Goal: Task Accomplishment & Management: Manage account settings

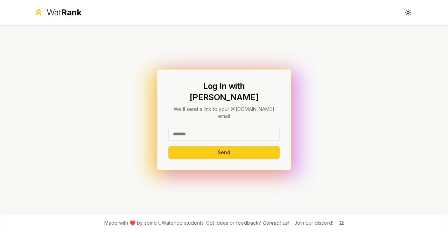
click at [196, 128] on input at bounding box center [223, 134] width 111 height 13
type input "**********"
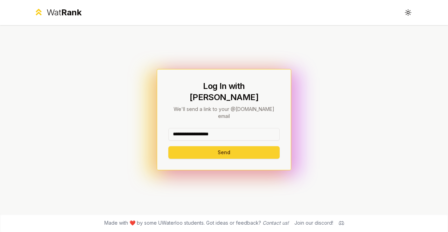
click at [254, 146] on button "Send" at bounding box center [223, 152] width 111 height 13
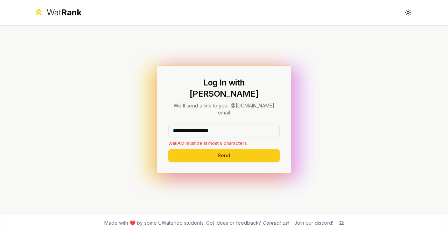
click at [237, 125] on input "**********" at bounding box center [223, 131] width 111 height 13
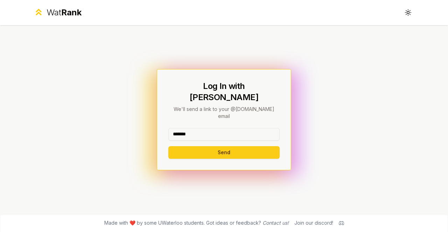
type input "*******"
click at [168, 146] on button "Send" at bounding box center [223, 152] width 111 height 13
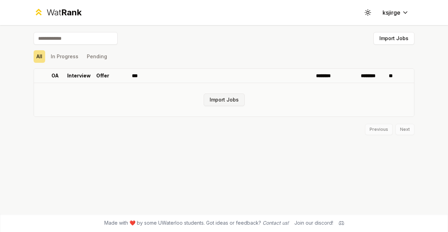
click at [231, 104] on button "Import Jobs" at bounding box center [223, 100] width 41 height 13
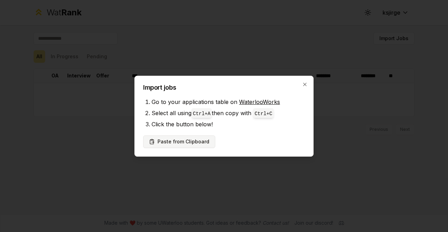
click at [180, 145] on button "Paste from Clipboard" at bounding box center [179, 142] width 72 height 13
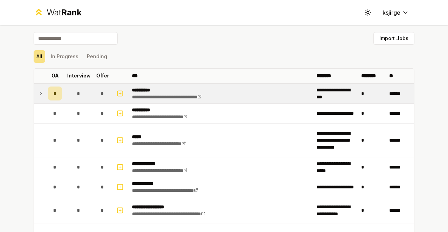
click at [38, 94] on icon at bounding box center [41, 94] width 6 height 8
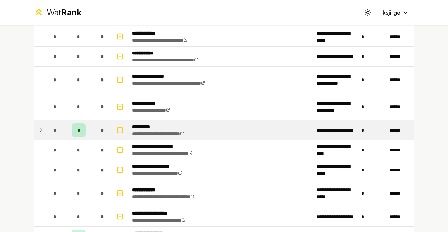
scroll to position [255, 0]
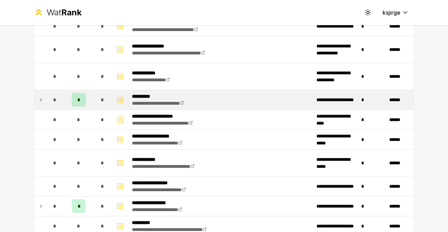
click at [40, 96] on icon at bounding box center [41, 100] width 6 height 8
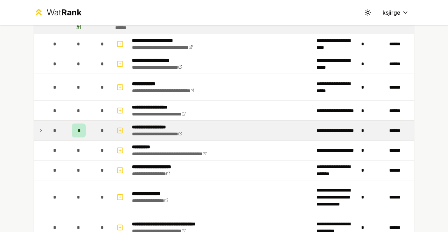
scroll to position [396, 0]
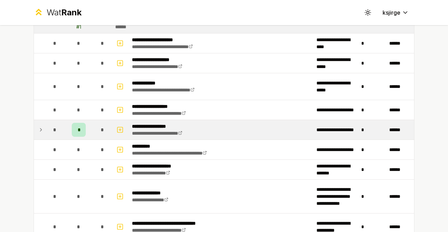
click at [39, 128] on icon at bounding box center [41, 130] width 6 height 8
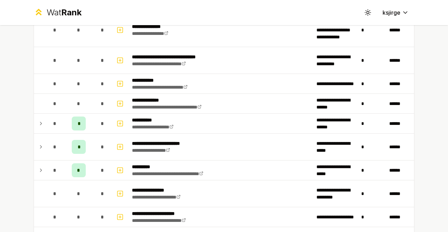
scroll to position [580, 0]
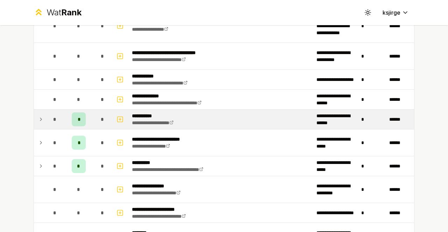
click at [38, 116] on icon at bounding box center [41, 119] width 6 height 8
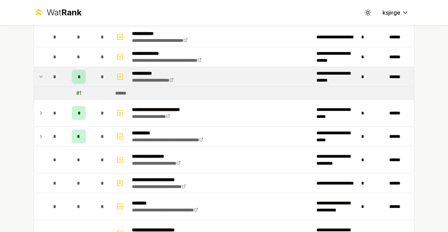
scroll to position [624, 0]
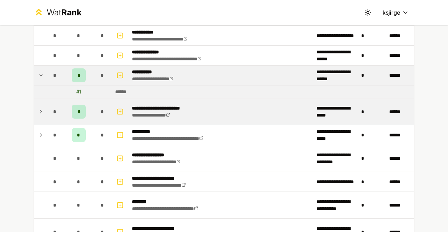
click at [38, 109] on icon at bounding box center [41, 112] width 6 height 8
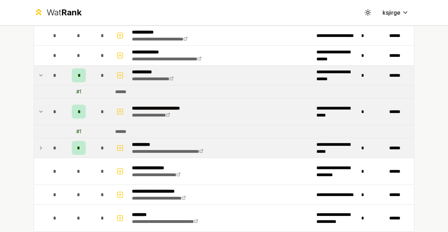
click at [41, 146] on icon at bounding box center [41, 148] width 6 height 8
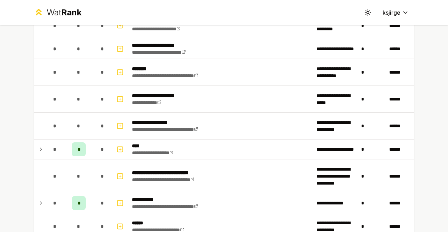
scroll to position [823, 0]
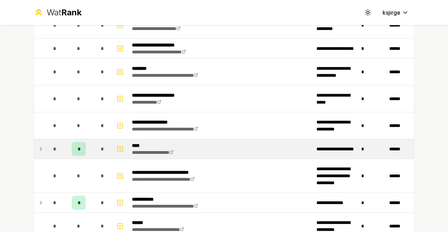
click at [40, 148] on icon at bounding box center [40, 149] width 1 height 3
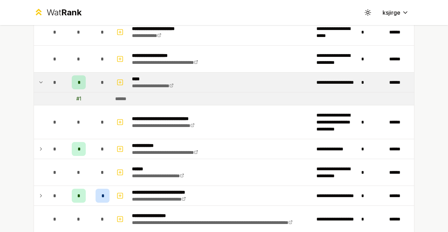
scroll to position [895, 0]
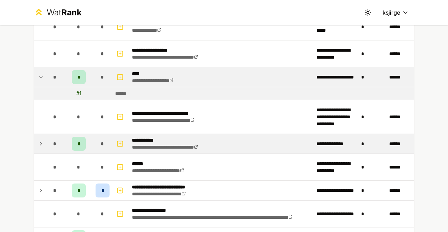
click at [38, 140] on icon at bounding box center [41, 144] width 6 height 8
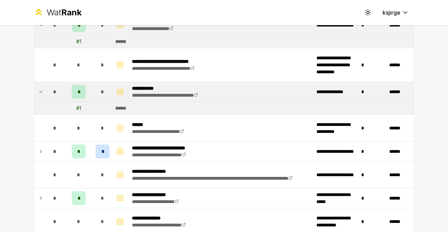
scroll to position [947, 0]
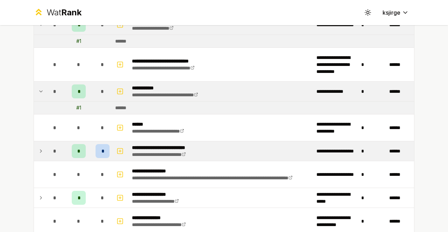
click at [38, 147] on icon at bounding box center [41, 151] width 6 height 8
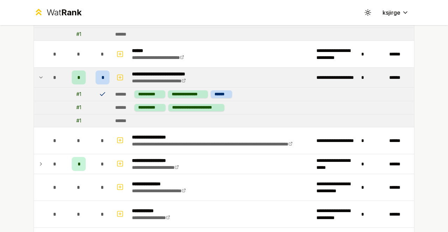
scroll to position [1017, 0]
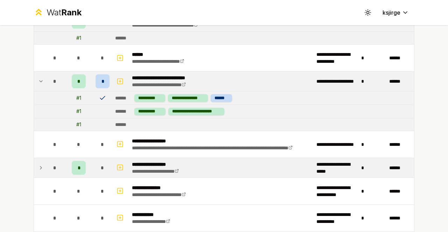
click at [38, 164] on icon at bounding box center [41, 168] width 6 height 8
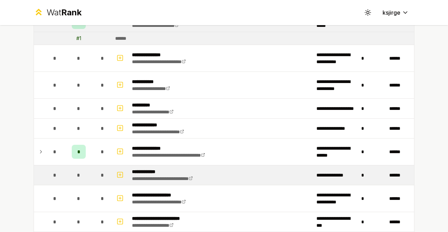
scroll to position [1167, 0]
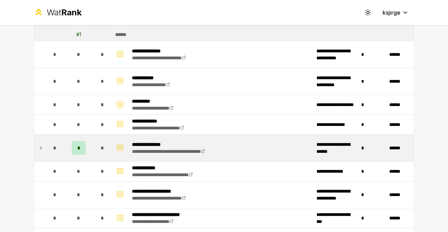
click at [38, 144] on icon at bounding box center [41, 148] width 6 height 8
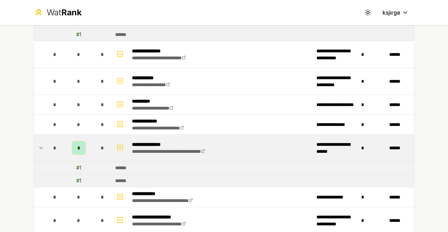
scroll to position [1283, 0]
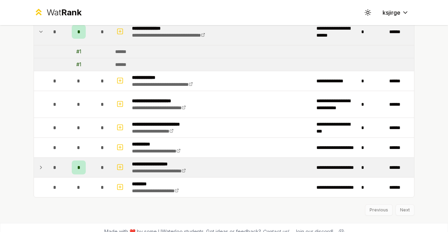
click at [40, 166] on icon at bounding box center [40, 167] width 1 height 3
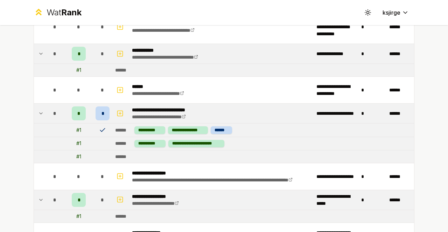
scroll to position [963, 0]
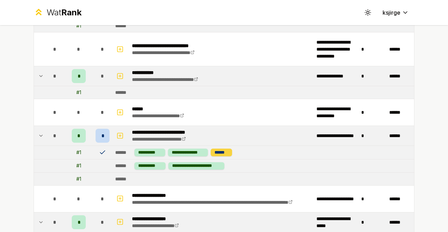
click at [219, 149] on div "******" at bounding box center [220, 152] width 21 height 7
click at [81, 130] on div "*" at bounding box center [79, 136] width 14 height 14
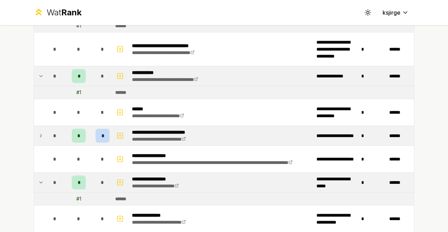
click at [81, 130] on div "*" at bounding box center [79, 136] width 14 height 14
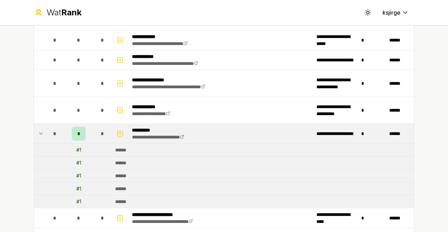
scroll to position [0, 0]
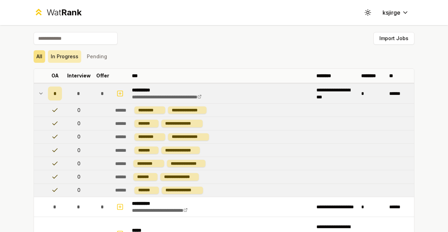
click at [62, 60] on button "In Progress" at bounding box center [64, 56] width 33 height 13
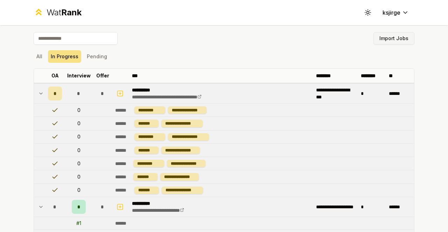
click at [381, 38] on button "Import Jobs" at bounding box center [393, 38] width 41 height 13
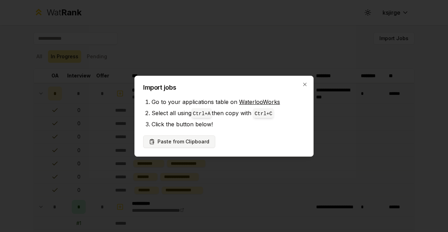
click at [185, 144] on button "Paste from Clipboard" at bounding box center [179, 142] width 72 height 13
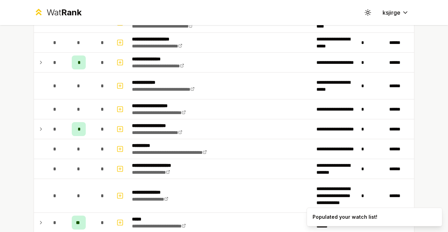
scroll to position [245, 0]
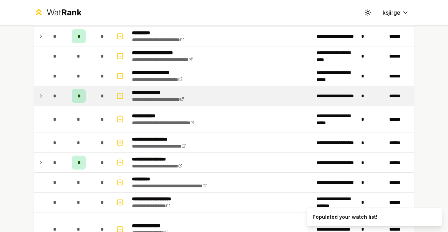
click at [40, 96] on icon at bounding box center [40, 96] width 1 height 3
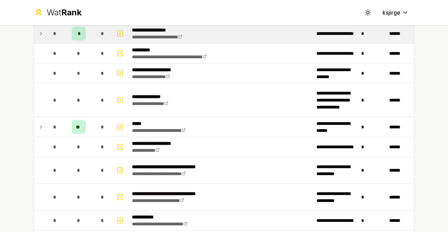
scroll to position [389, 0]
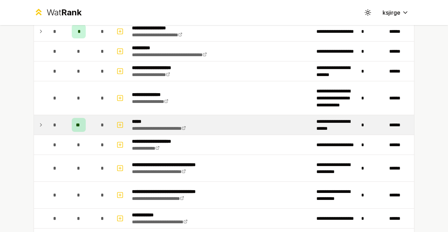
click at [88, 122] on td "**" at bounding box center [79, 125] width 28 height 20
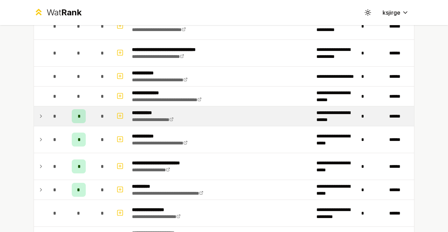
scroll to position [782, 0]
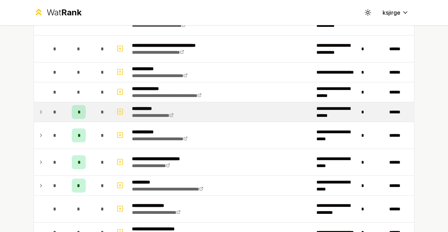
click at [93, 107] on td "*" at bounding box center [103, 112] width 20 height 20
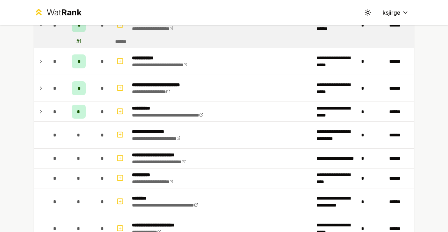
scroll to position [868, 0]
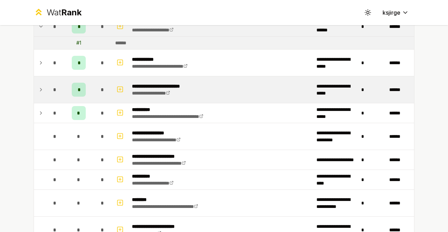
click at [95, 84] on div "*" at bounding box center [102, 90] width 14 height 14
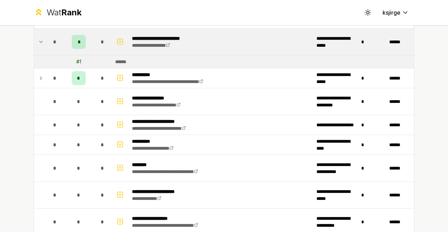
scroll to position [917, 0]
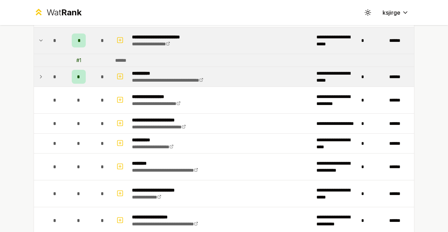
click at [93, 74] on td "*" at bounding box center [103, 77] width 20 height 20
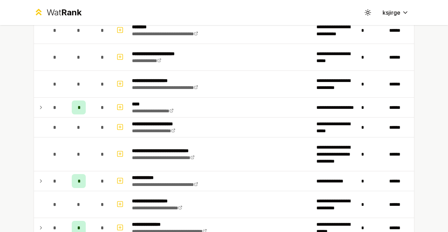
scroll to position [1109, 0]
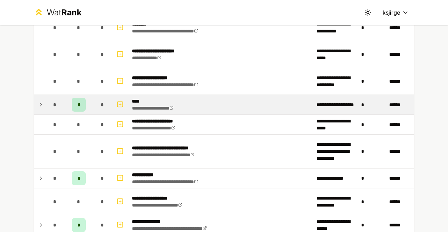
click at [84, 99] on td "*" at bounding box center [79, 105] width 28 height 20
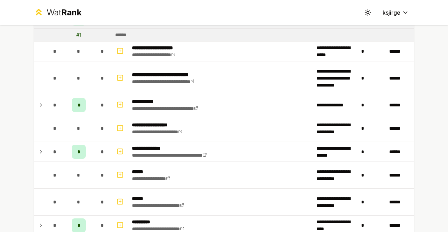
scroll to position [1196, 0]
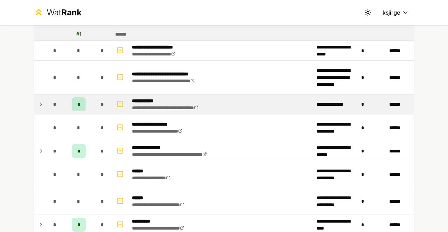
click at [87, 100] on td "*" at bounding box center [79, 105] width 28 height 20
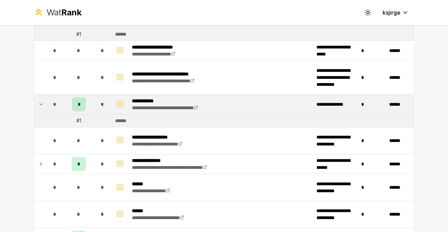
scroll to position [1242, 0]
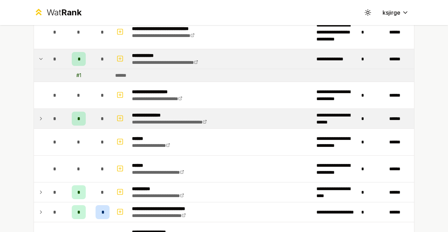
click at [93, 109] on td "*" at bounding box center [103, 119] width 20 height 20
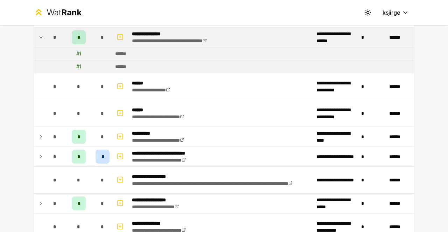
scroll to position [1332, 0]
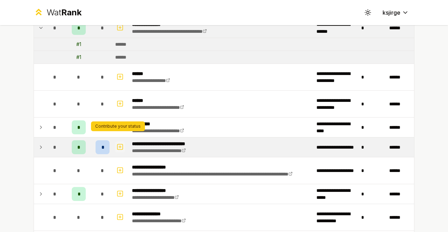
click at [117, 143] on icon "button" at bounding box center [119, 147] width 7 height 8
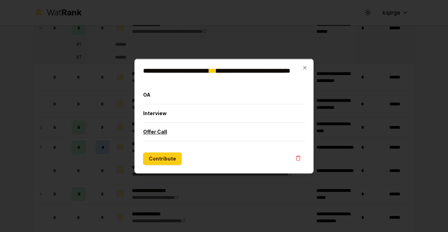
click at [160, 132] on button "Offer Call" at bounding box center [224, 132] width 162 height 18
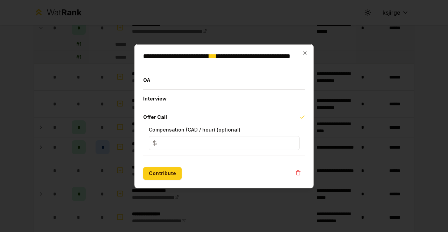
click at [214, 142] on input "*" at bounding box center [224, 143] width 151 height 14
click at [302, 53] on icon "button" at bounding box center [305, 53] width 6 height 6
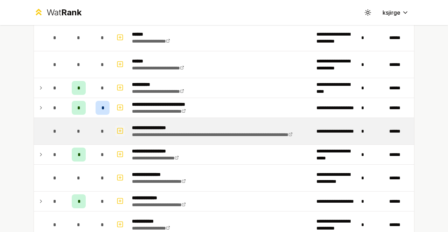
scroll to position [1373, 0]
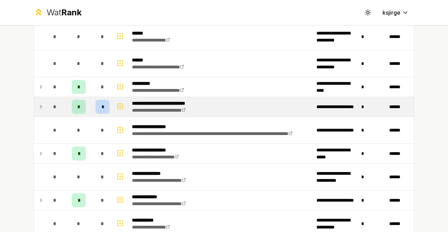
click at [38, 103] on icon at bounding box center [41, 107] width 6 height 8
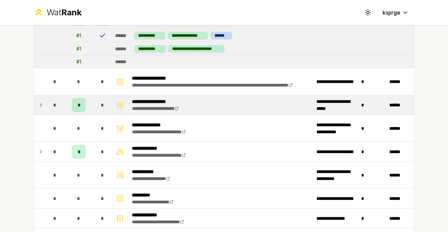
scroll to position [1461, 0]
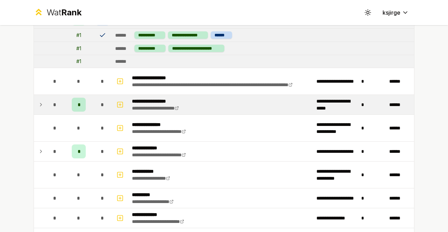
click at [38, 101] on icon at bounding box center [41, 105] width 6 height 8
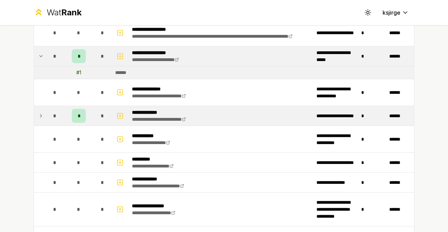
scroll to position [1512, 0]
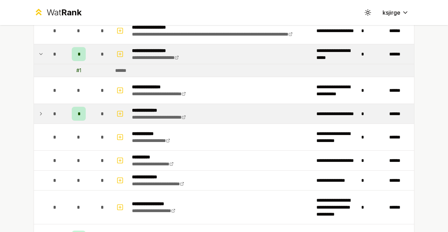
click at [41, 110] on icon at bounding box center [41, 114] width 6 height 8
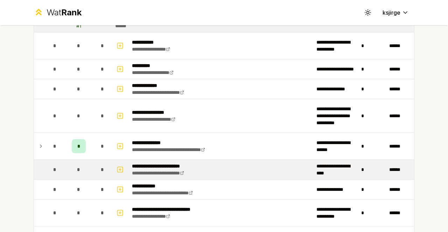
scroll to position [1617, 0]
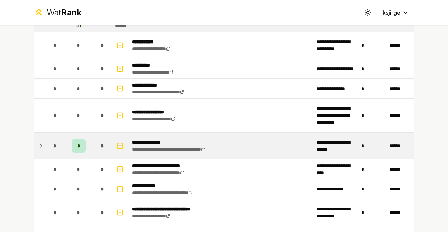
click at [40, 142] on icon at bounding box center [41, 146] width 6 height 8
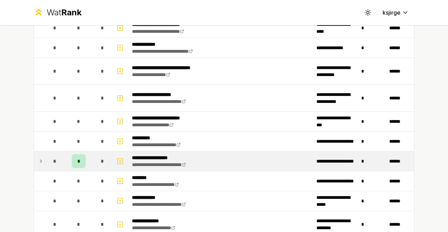
scroll to position [1788, 0]
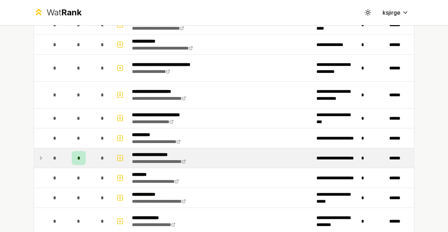
click at [39, 154] on icon at bounding box center [41, 158] width 6 height 8
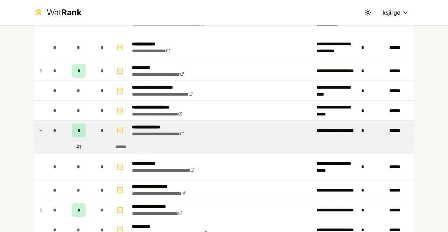
scroll to position [0, 0]
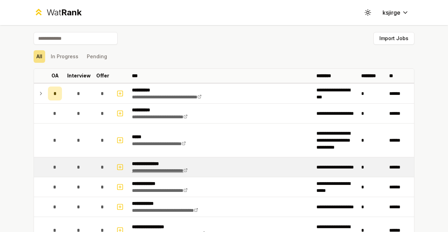
click at [187, 170] on icon at bounding box center [185, 171] width 4 height 4
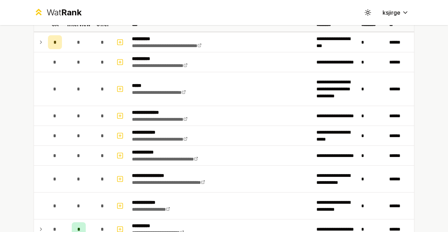
scroll to position [50, 0]
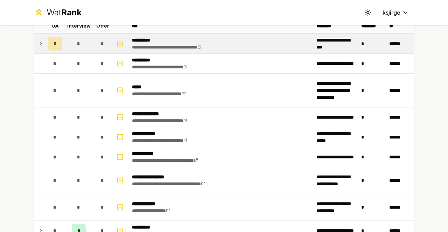
click at [38, 40] on icon at bounding box center [41, 44] width 6 height 8
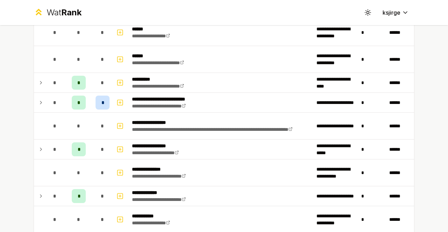
scroll to position [1084, 0]
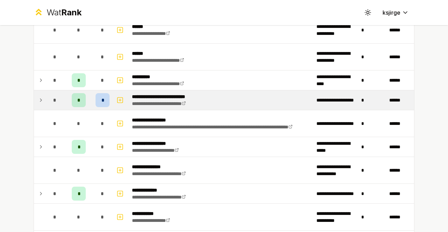
click at [38, 97] on icon at bounding box center [41, 100] width 6 height 8
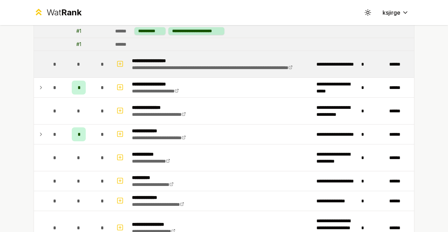
scroll to position [1186, 0]
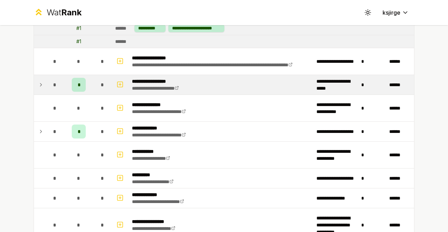
click at [38, 81] on icon at bounding box center [41, 85] width 6 height 8
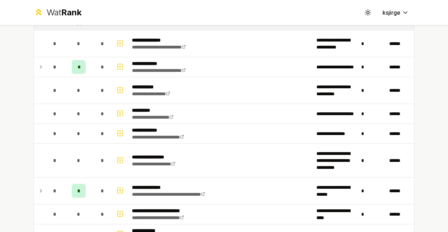
scroll to position [1264, 0]
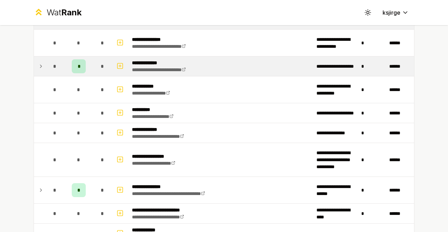
click at [38, 62] on icon at bounding box center [41, 66] width 6 height 8
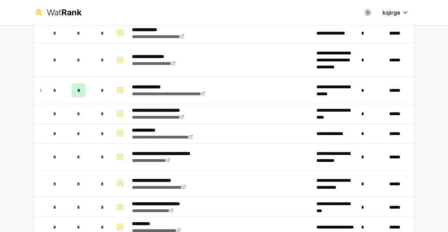
scroll to position [1378, 0]
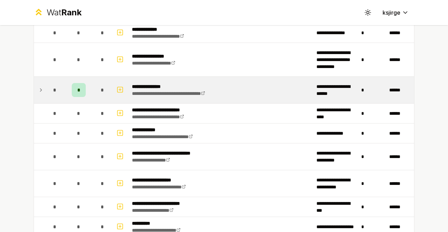
click at [38, 86] on icon at bounding box center [41, 90] width 6 height 8
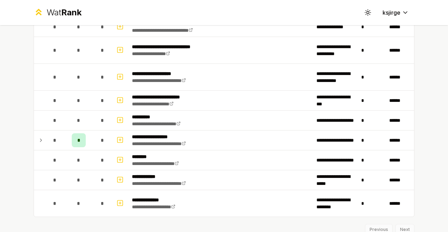
scroll to position [1529, 0]
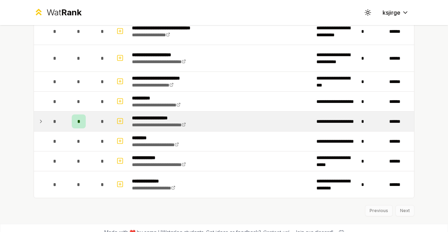
click at [40, 120] on icon at bounding box center [40, 121] width 1 height 3
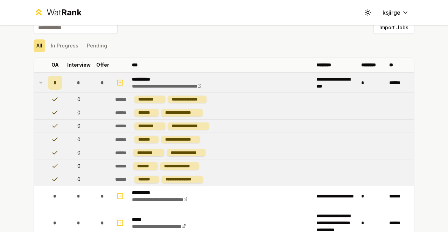
scroll to position [0, 0]
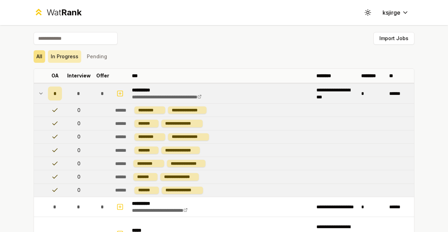
click at [59, 62] on button "In Progress" at bounding box center [64, 56] width 33 height 13
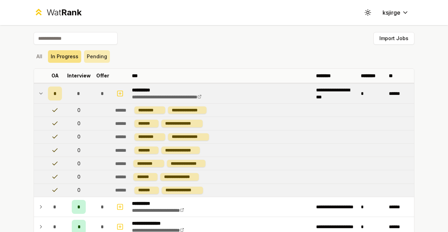
click at [98, 59] on button "Pending" at bounding box center [97, 56] width 26 height 13
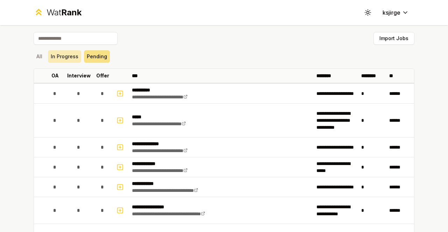
click at [65, 58] on button "In Progress" at bounding box center [64, 56] width 33 height 13
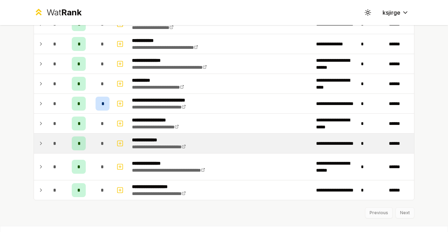
scroll to position [265, 0]
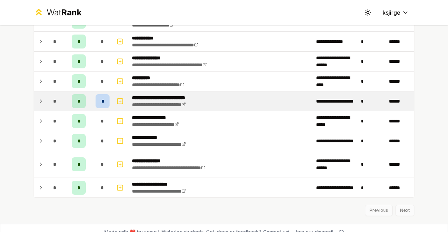
click at [95, 98] on div "*" at bounding box center [102, 101] width 14 height 14
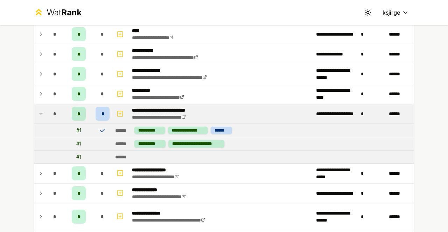
scroll to position [252, 0]
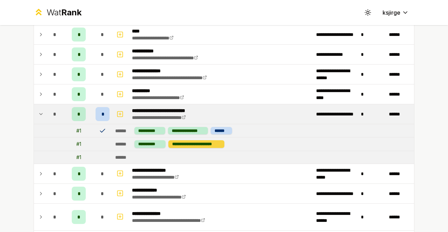
click at [205, 144] on div "**********" at bounding box center [196, 144] width 56 height 7
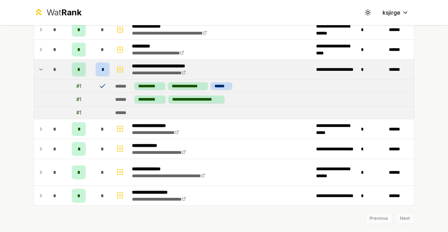
scroll to position [283, 0]
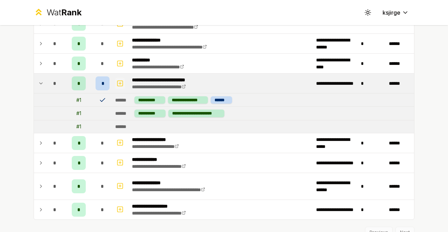
click at [117, 84] on rect "button" at bounding box center [119, 83] width 5 height 5
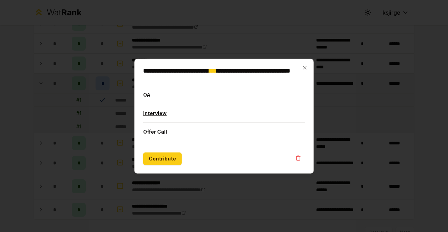
click at [159, 115] on button "Interview" at bounding box center [224, 113] width 162 height 18
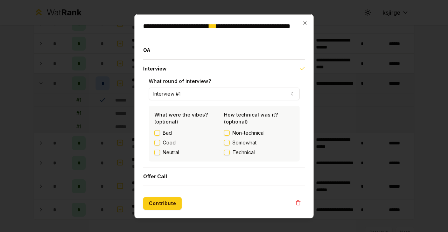
click at [156, 145] on button "Good" at bounding box center [157, 143] width 6 height 6
click at [228, 131] on button "Non-technical" at bounding box center [227, 133] width 6 height 6
click at [173, 200] on button "Contribute" at bounding box center [162, 203] width 38 height 13
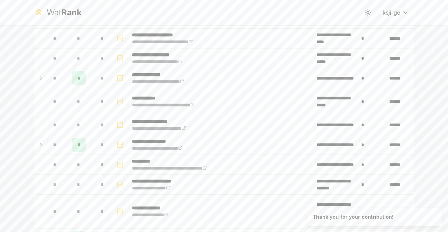
scroll to position [0, 0]
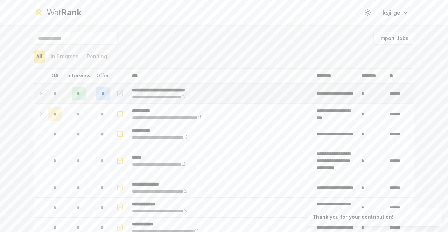
click at [38, 91] on icon at bounding box center [41, 94] width 6 height 8
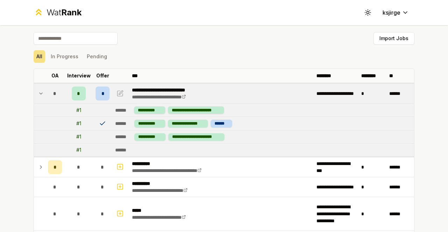
click at [117, 111] on div "******" at bounding box center [123, 110] width 16 height 7
click at [75, 88] on div "*" at bounding box center [79, 94] width 14 height 14
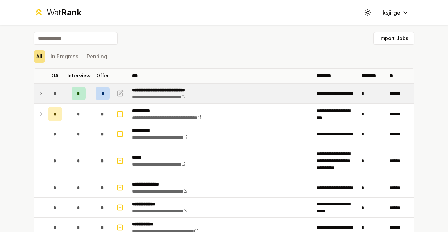
click at [76, 88] on div "*" at bounding box center [79, 94] width 14 height 14
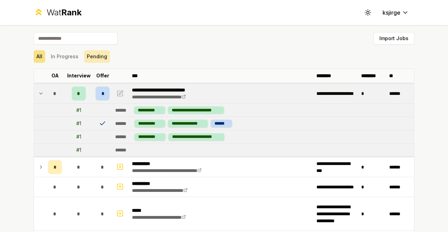
click at [90, 60] on button "Pending" at bounding box center [97, 56] width 26 height 13
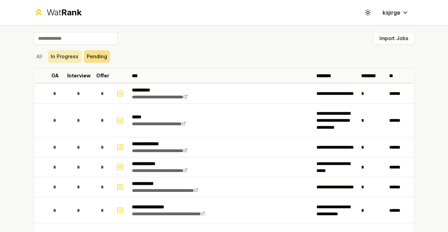
click at [62, 60] on button "In Progress" at bounding box center [64, 56] width 33 height 13
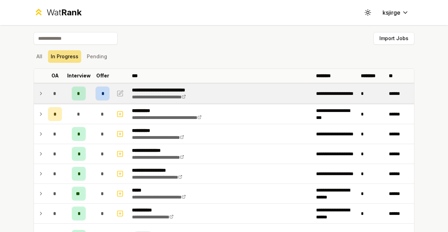
click at [39, 93] on icon at bounding box center [41, 94] width 6 height 8
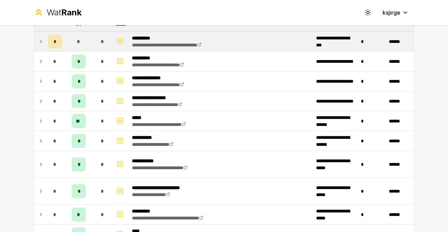
scroll to position [119, 0]
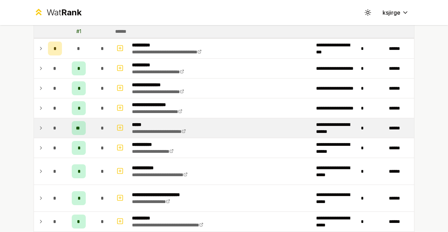
click at [45, 124] on td "*" at bounding box center [55, 129] width 20 height 20
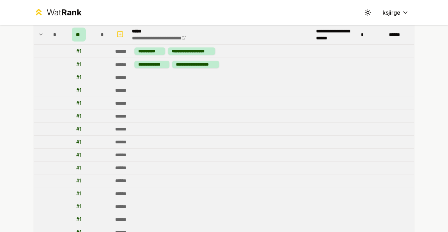
scroll to position [0, 0]
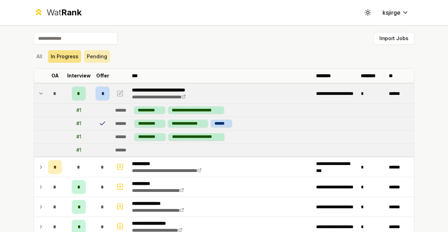
click at [92, 55] on button "Pending" at bounding box center [97, 56] width 26 height 13
